Goal: Find specific page/section: Find specific page/section

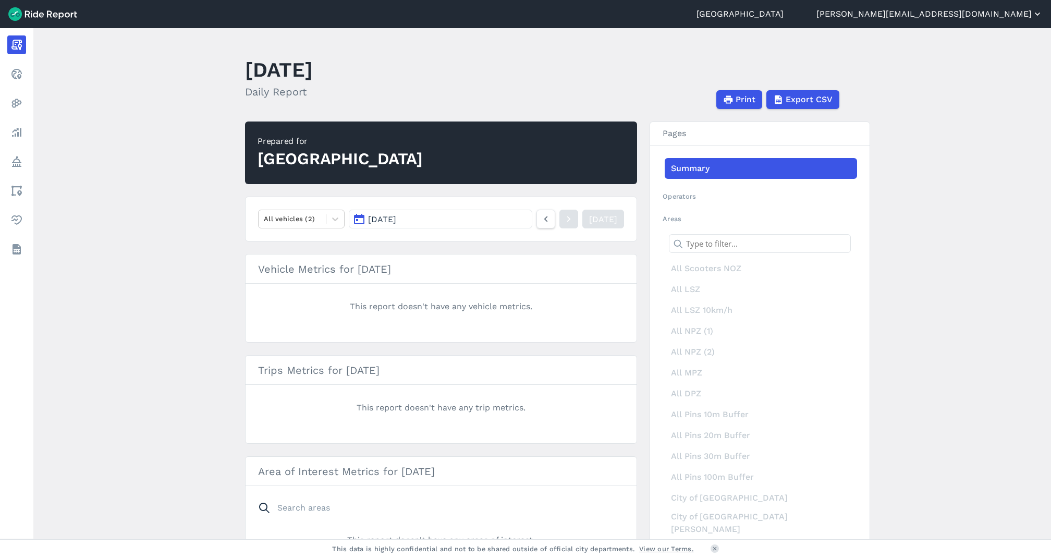
click at [1004, 15] on button "[PERSON_NAME][EMAIL_ADDRESS][DOMAIN_NAME]" at bounding box center [929, 14] width 226 height 13
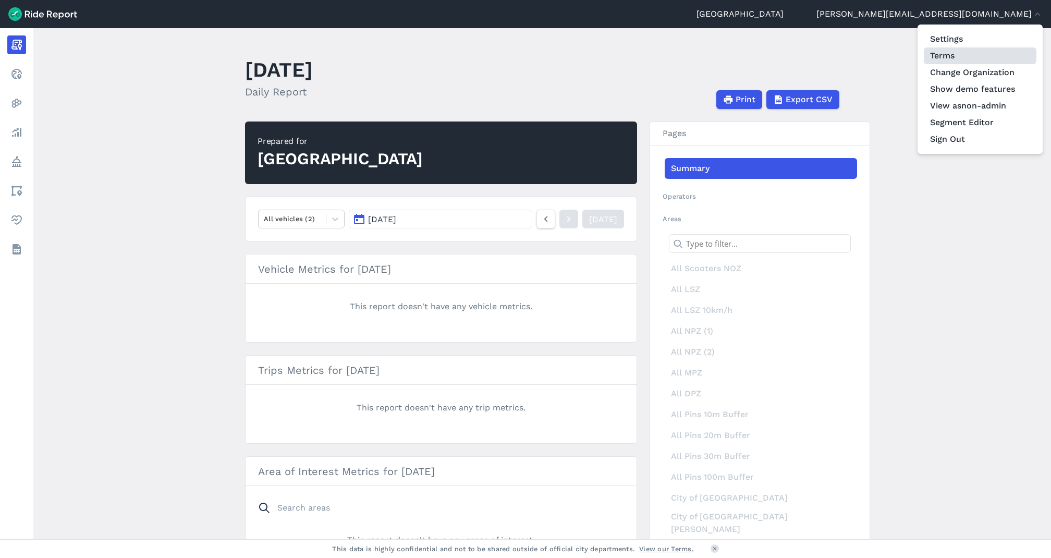
click at [985, 62] on link "Terms" at bounding box center [980, 55] width 113 height 17
click at [983, 69] on link "Change Organization" at bounding box center [980, 72] width 113 height 17
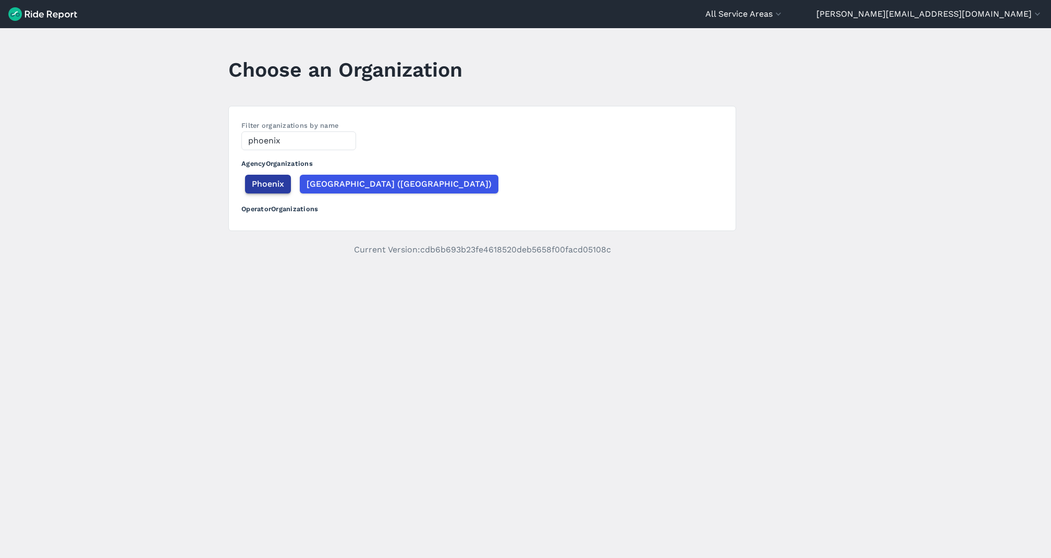
type input "phoenix"
click at [272, 182] on span "Phoenix" at bounding box center [268, 184] width 32 height 13
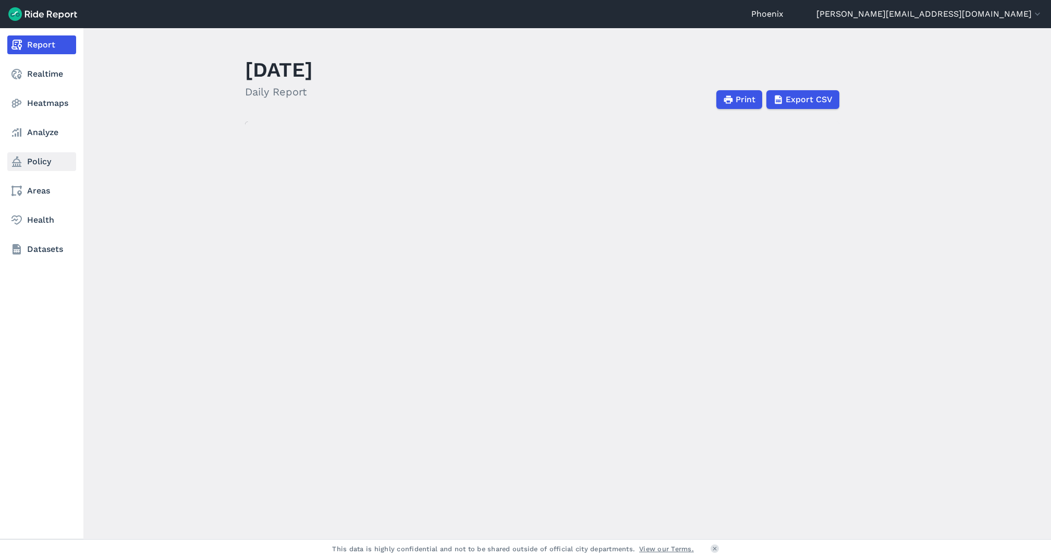
click at [35, 167] on link "Policy" at bounding box center [41, 161] width 69 height 19
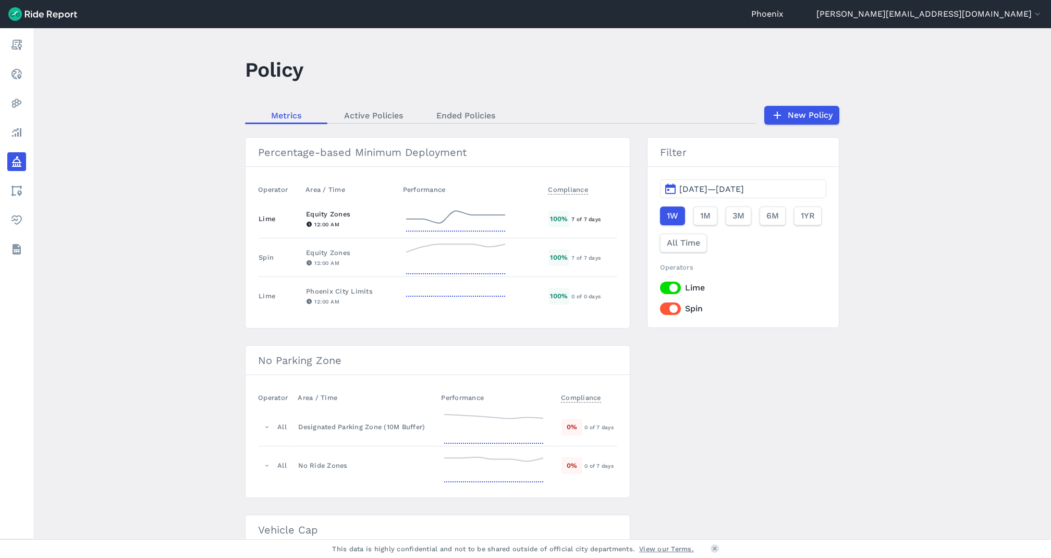
click at [359, 216] on div "Equity Zones" at bounding box center [350, 214] width 88 height 10
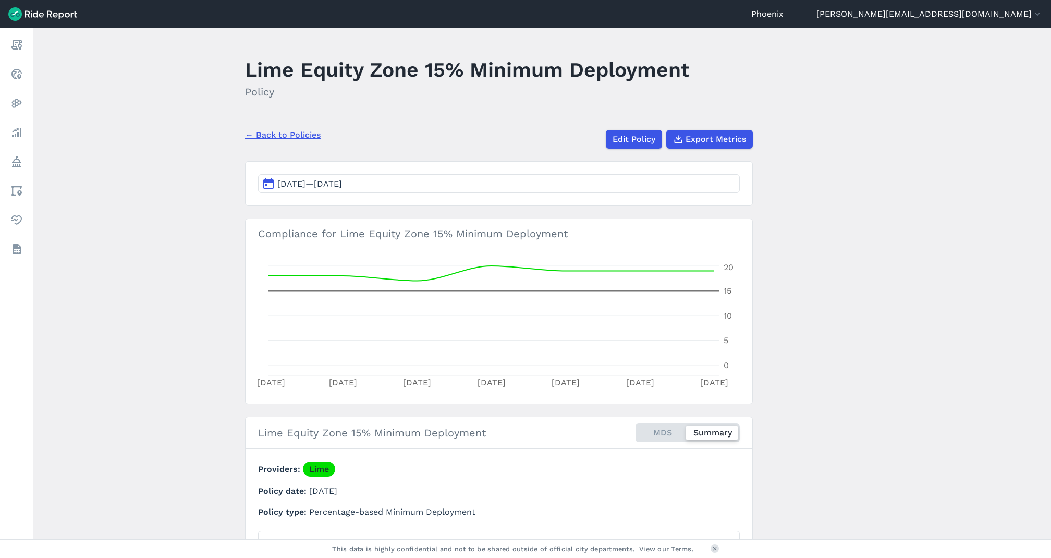
click at [645, 432] on div "MDS Summary" at bounding box center [688, 432] width 104 height 19
click at [636, 430] on input "MDS Summary" at bounding box center [636, 426] width 0 height 7
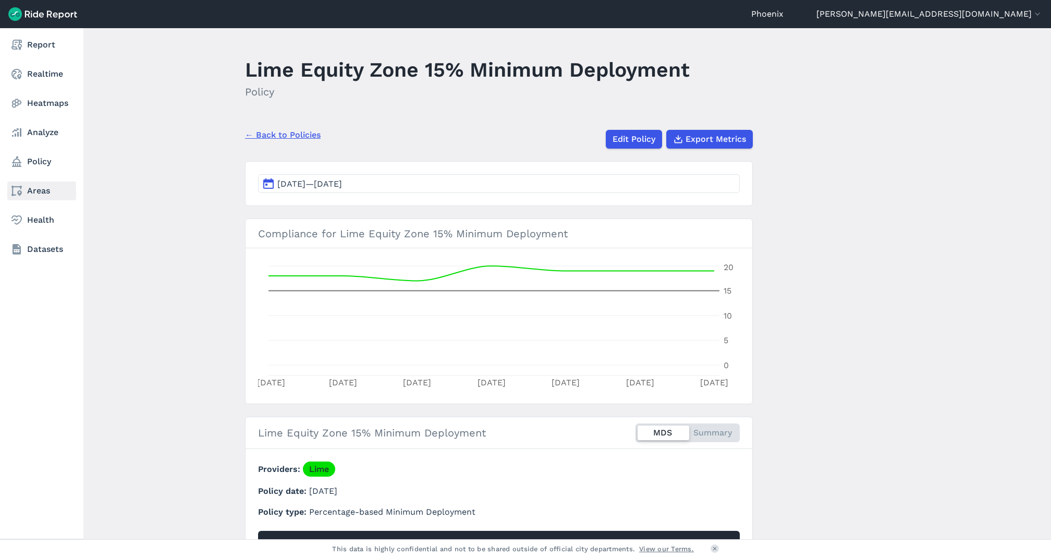
click at [29, 192] on link "Areas" at bounding box center [41, 190] width 69 height 19
